Goal: Task Accomplishment & Management: Complete application form

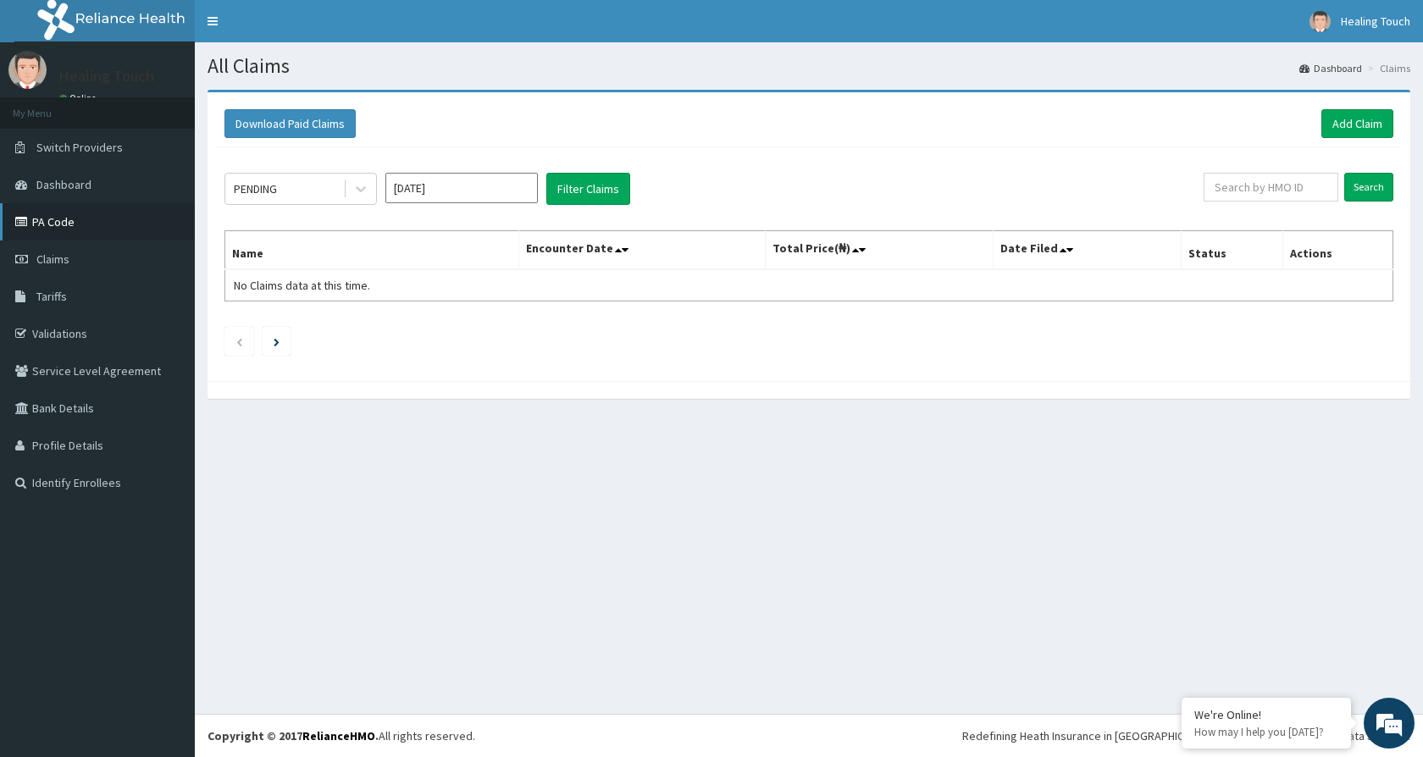
click at [103, 232] on link "PA Code" at bounding box center [97, 221] width 195 height 37
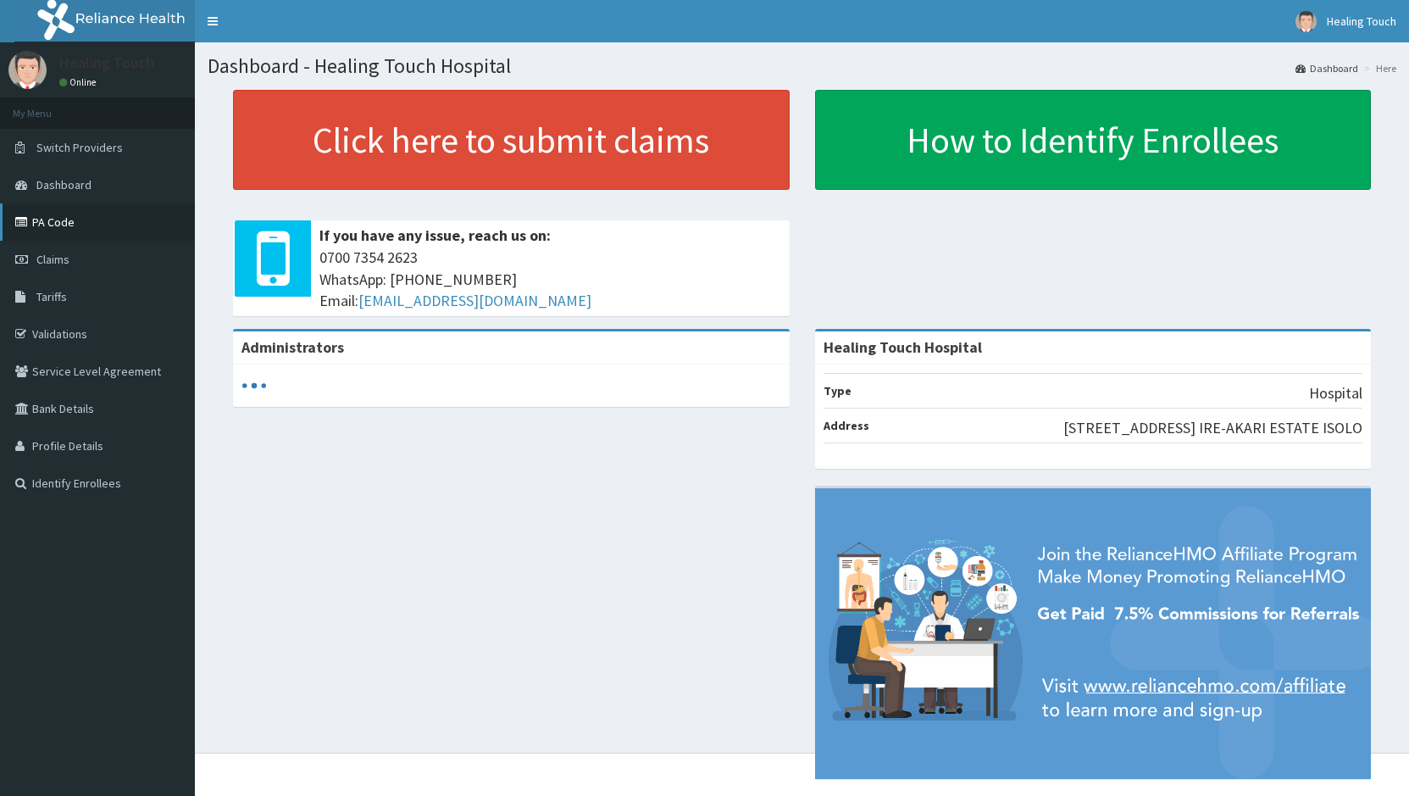
click at [64, 220] on link "PA Code" at bounding box center [97, 221] width 195 height 37
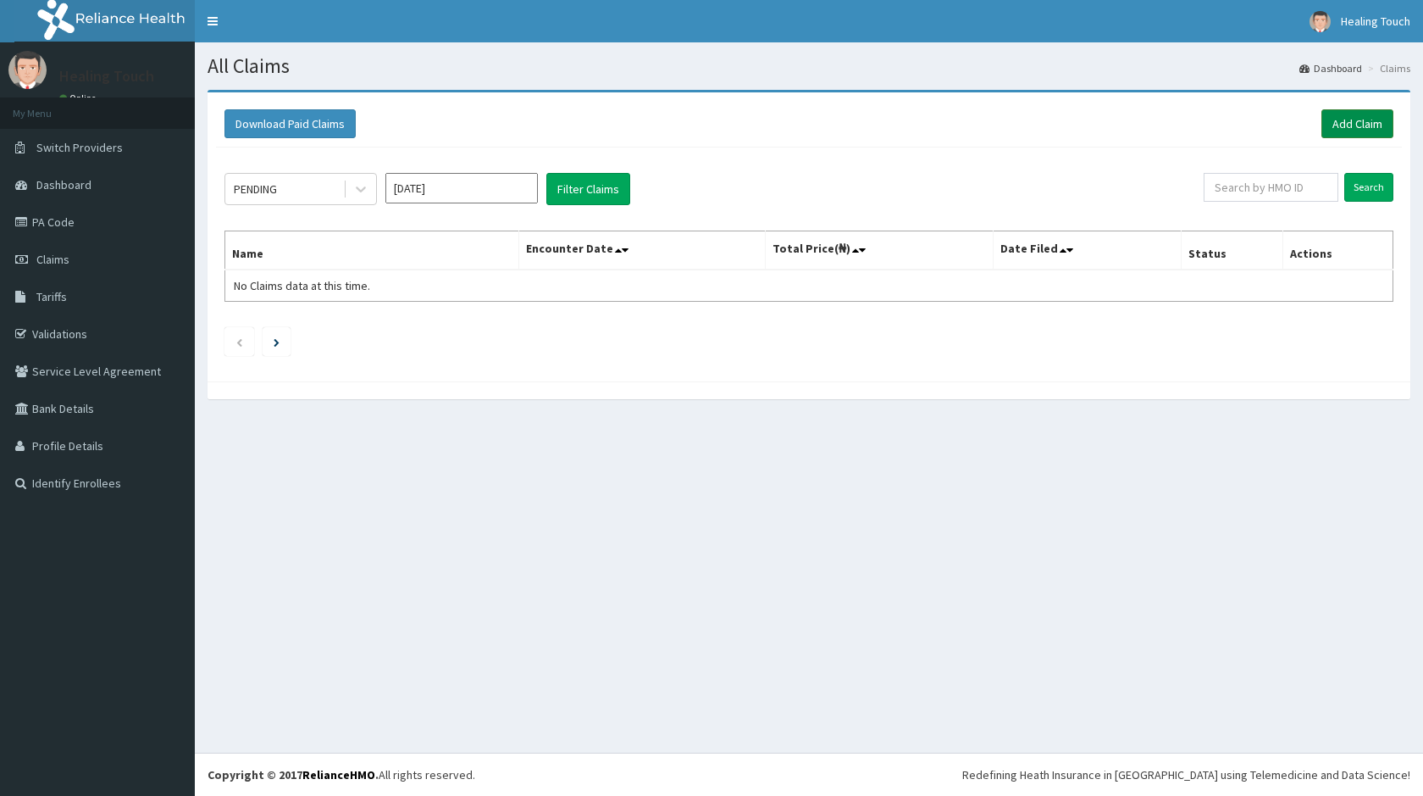
click at [1378, 125] on link "Add Claim" at bounding box center [1358, 123] width 72 height 29
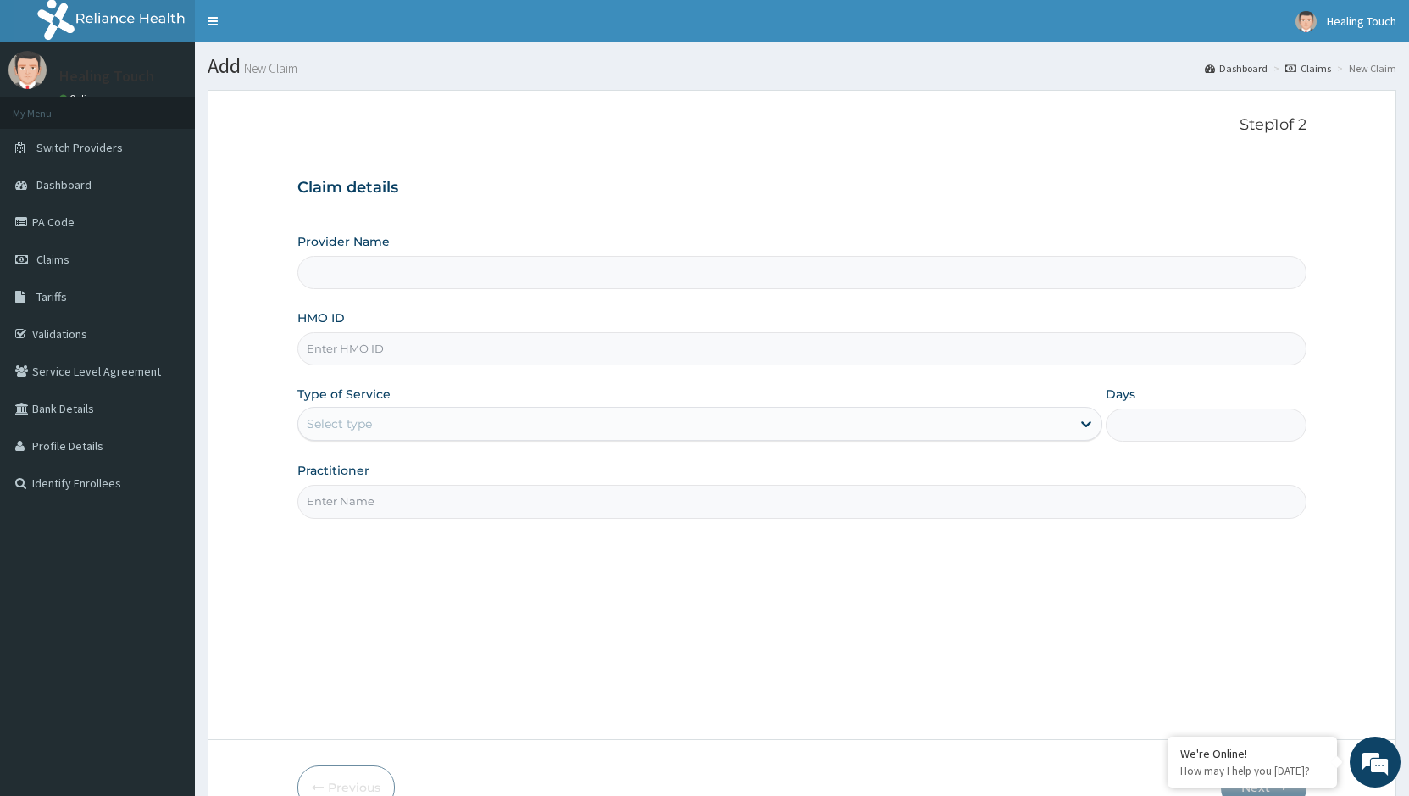
type input "Healing Touch Hospital"
click at [441, 341] on input "HMO ID" at bounding box center [801, 348] width 1009 height 33
click at [595, 344] on input "HMO ID" at bounding box center [801, 348] width 1009 height 33
type input "nss/1004/b"
click at [793, 371] on div "Provider Name Healing Touch Hospital HMO ID nss/1004/b Type of Service Select t…" at bounding box center [801, 375] width 1009 height 285
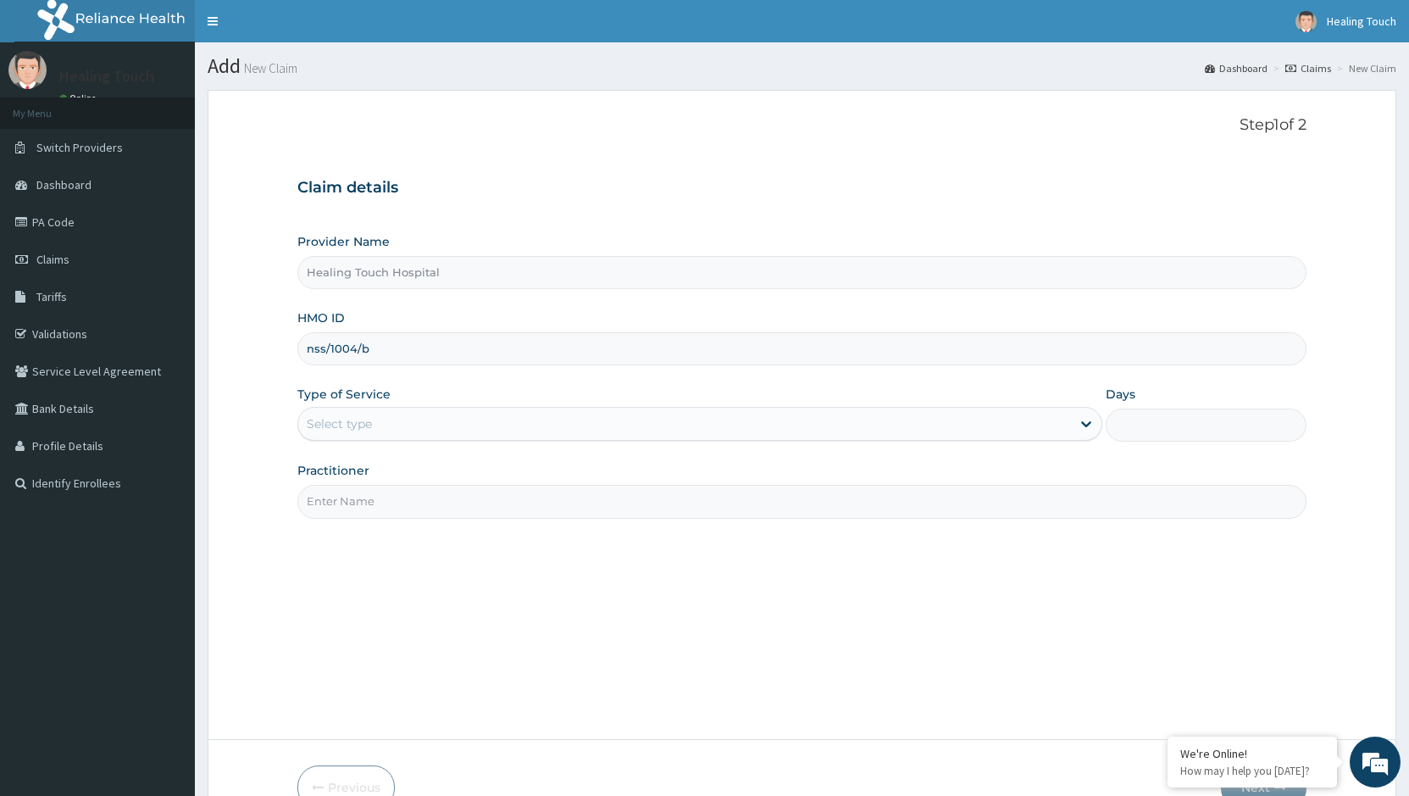
click at [446, 272] on input "Healing Touch Hospital" at bounding box center [801, 272] width 1009 height 33
click at [1079, 419] on icon at bounding box center [1086, 423] width 17 height 17
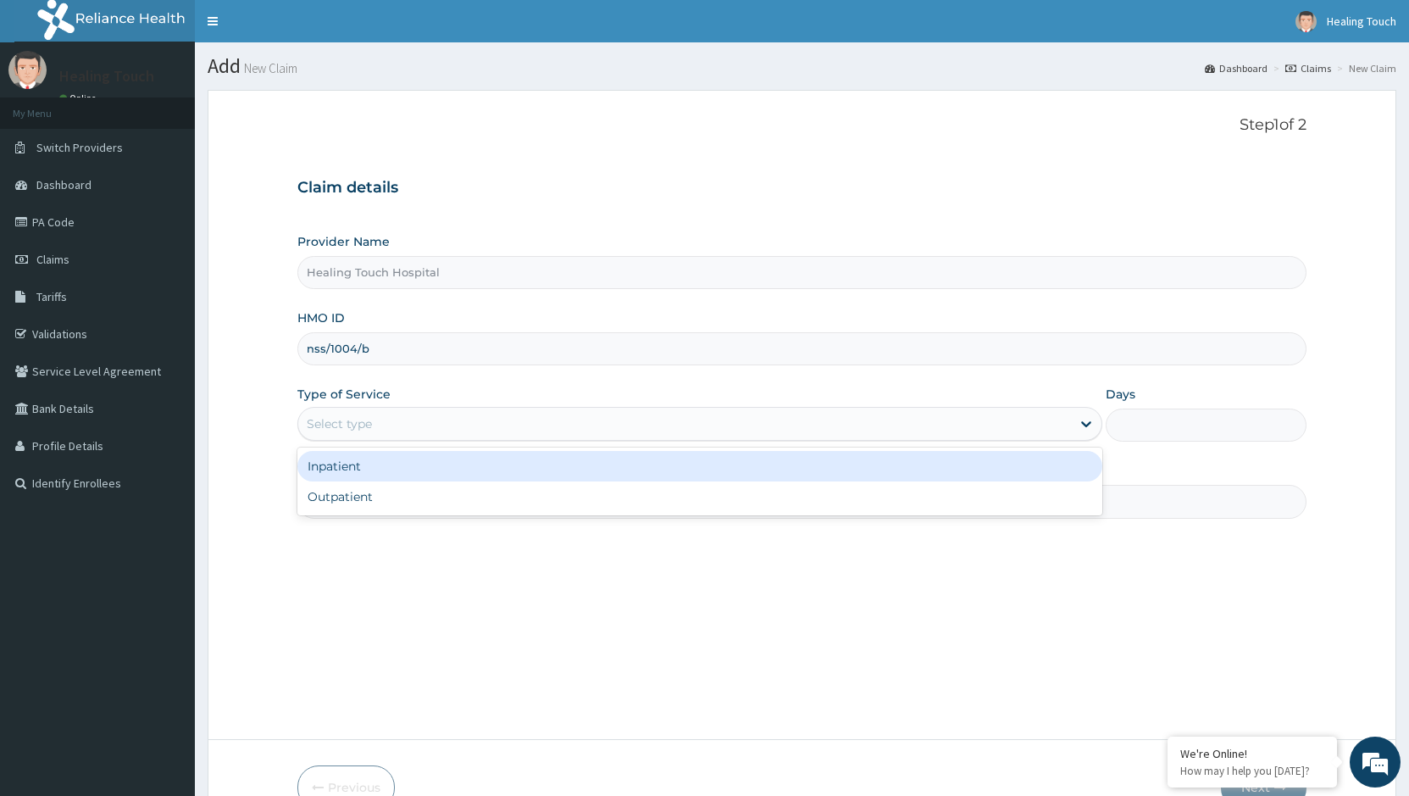
click at [521, 457] on div "Inpatient" at bounding box center [699, 466] width 804 height 31
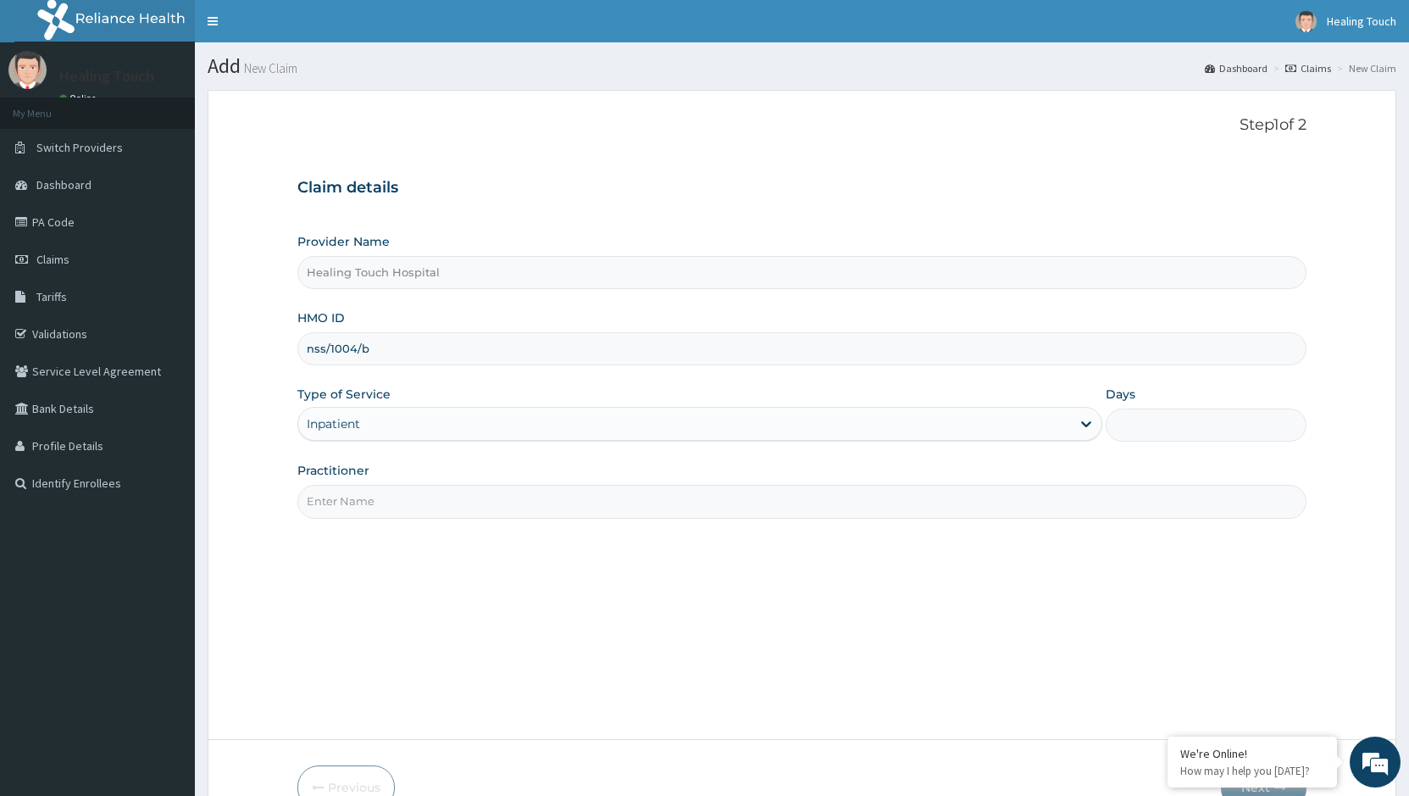
click at [1184, 427] on input "Days" at bounding box center [1206, 424] width 201 height 33
type input "4"
click at [953, 496] on input "Practitioner" at bounding box center [801, 501] width 1009 height 33
type input "d"
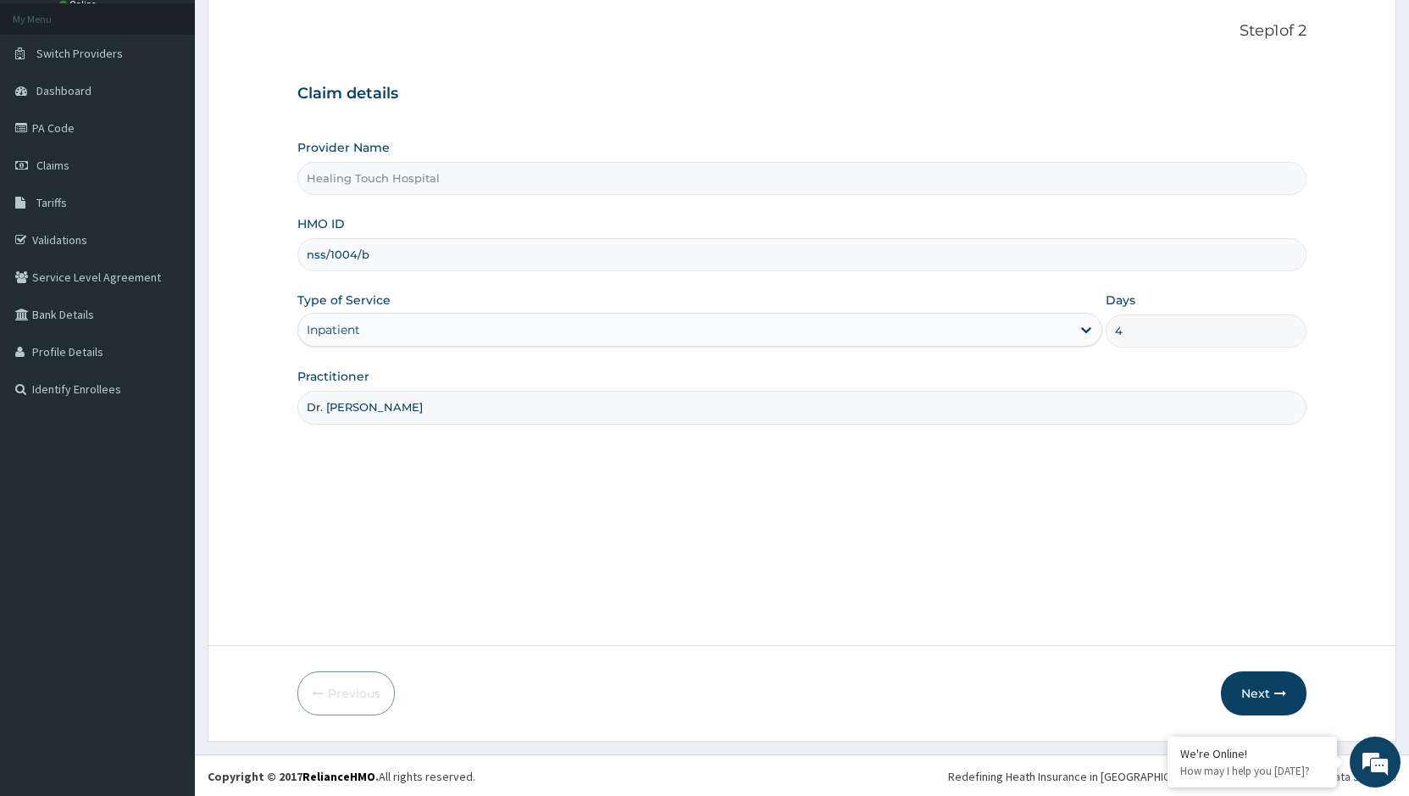
scroll to position [96, 0]
type input "Dr. [PERSON_NAME]"
click at [1261, 675] on button "Next" at bounding box center [1264, 691] width 86 height 44
